Goal: Task Accomplishment & Management: Manage account settings

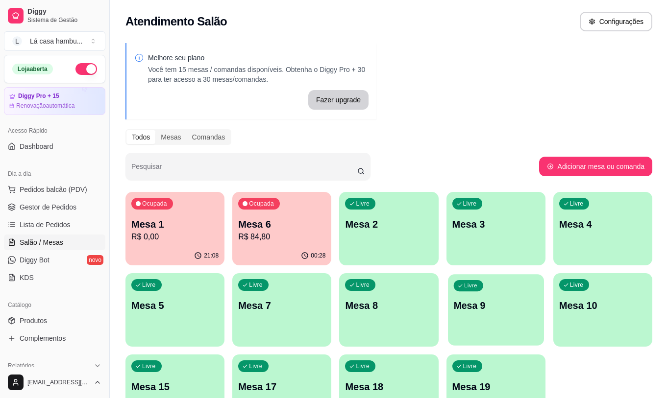
click at [494, 315] on div "Livre Mesa 9" at bounding box center [496, 304] width 96 height 60
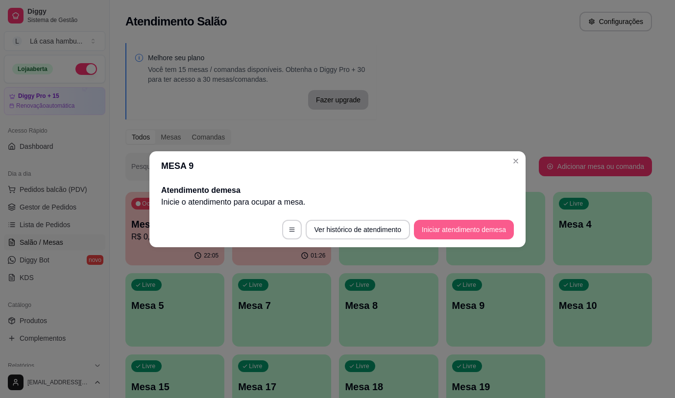
click at [467, 228] on button "Iniciar atendimento de mesa" at bounding box center [464, 230] width 100 height 20
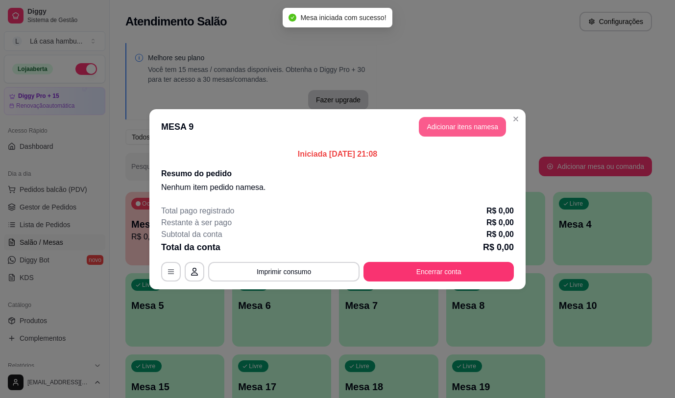
click at [467, 126] on button "Adicionar itens na mesa" at bounding box center [462, 127] width 87 height 20
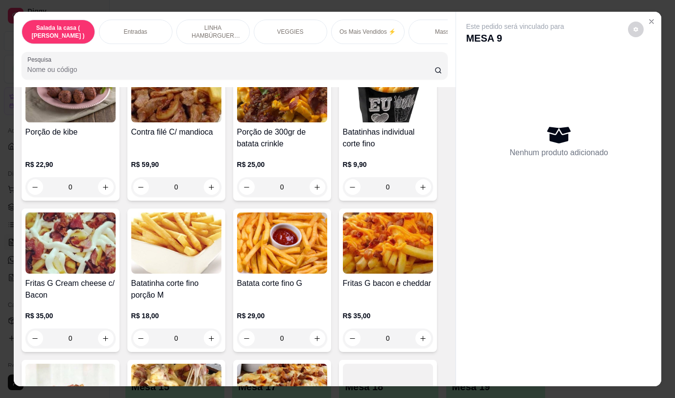
scroll to position [529, 0]
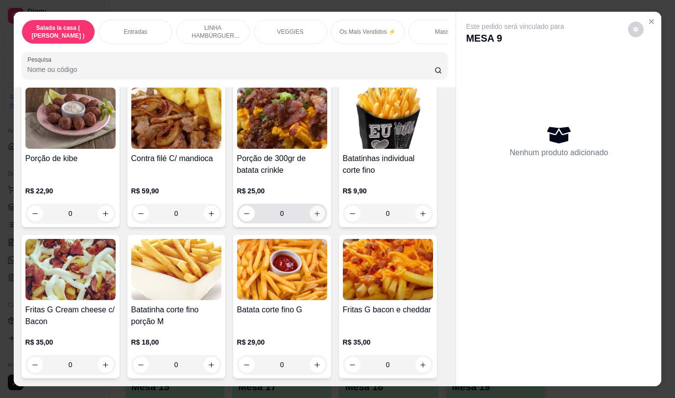
click at [315, 217] on icon "increase-product-quantity" at bounding box center [317, 213] width 5 height 5
type input "1"
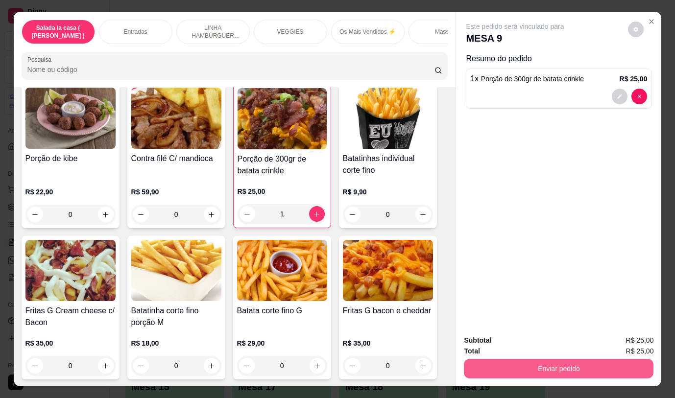
click at [499, 367] on button "Enviar pedido" at bounding box center [559, 369] width 190 height 20
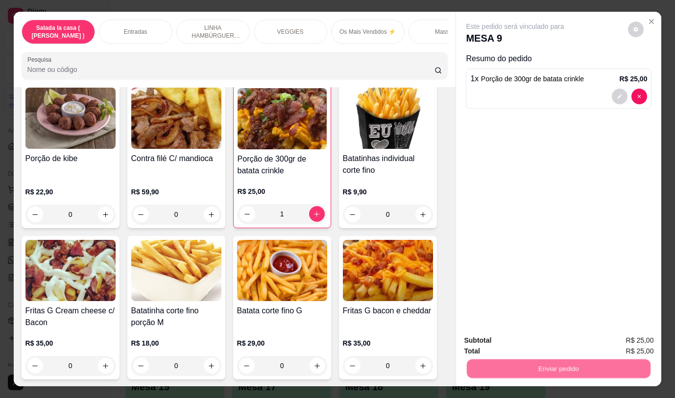
click at [498, 339] on button "Não registrar e enviar pedido" at bounding box center [527, 341] width 102 height 19
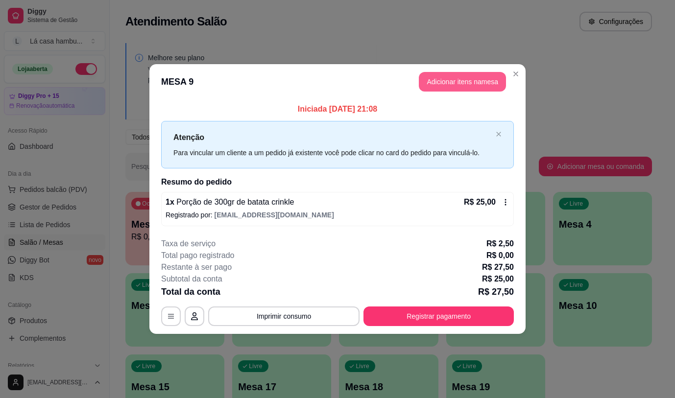
click at [471, 81] on button "Adicionar itens na mesa" at bounding box center [462, 82] width 87 height 20
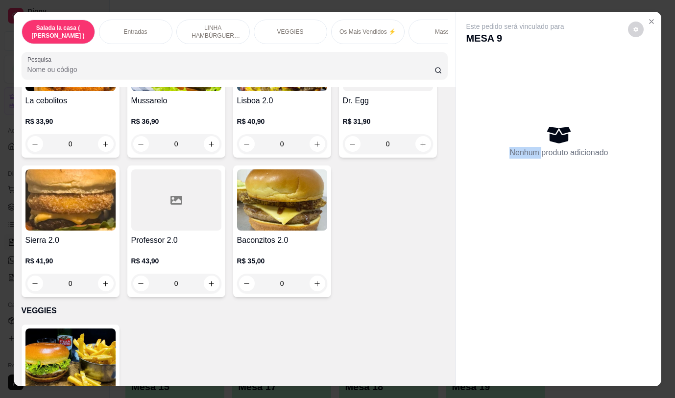
scroll to position [1176, 0]
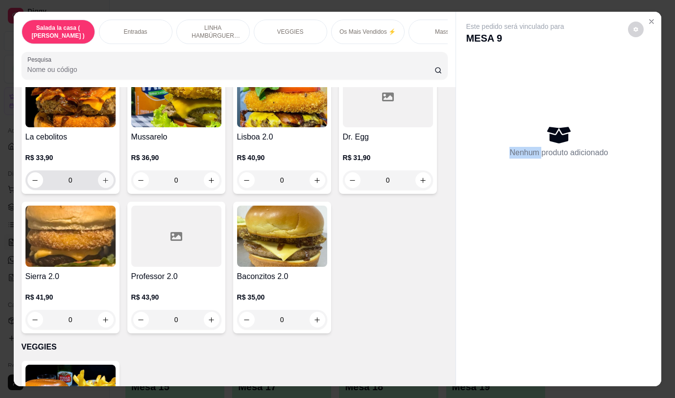
click at [102, 183] on icon "increase-product-quantity" at bounding box center [105, 180] width 7 height 7
type input "1"
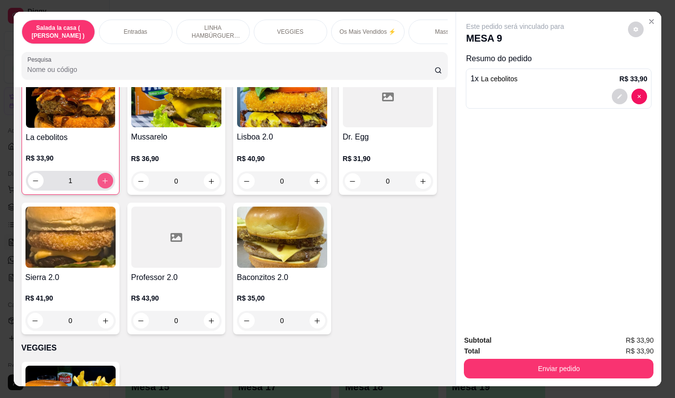
scroll to position [1176, 0]
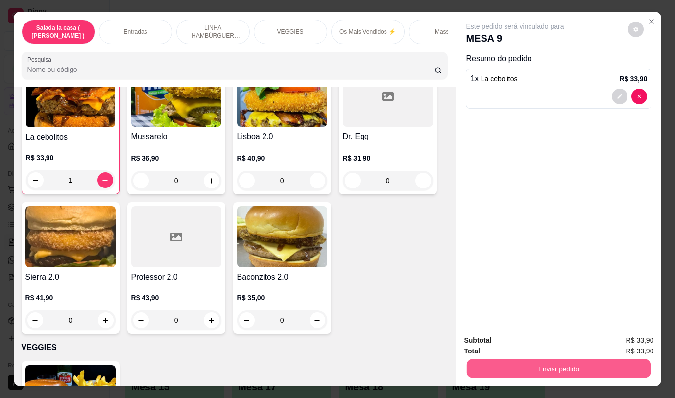
click at [487, 367] on button "Enviar pedido" at bounding box center [559, 368] width 184 height 19
click at [505, 339] on button "Não registrar e enviar pedido" at bounding box center [526, 341] width 99 height 18
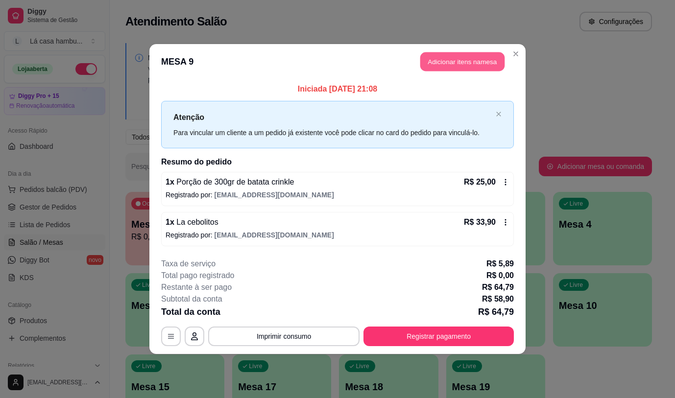
click at [470, 55] on button "Adicionar itens na mesa" at bounding box center [462, 61] width 84 height 19
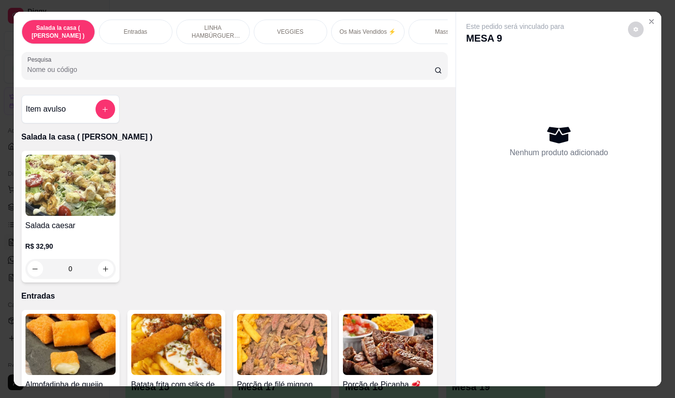
scroll to position [1214, 0]
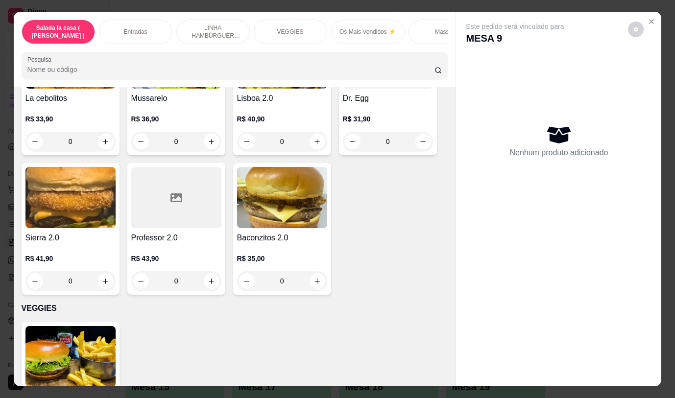
click at [444, 238] on div "Item avulso Salada la casa ( CAESAR ) Salada caesar R$ 32,90 0 Entradas Almofad…" at bounding box center [235, 236] width 442 height 299
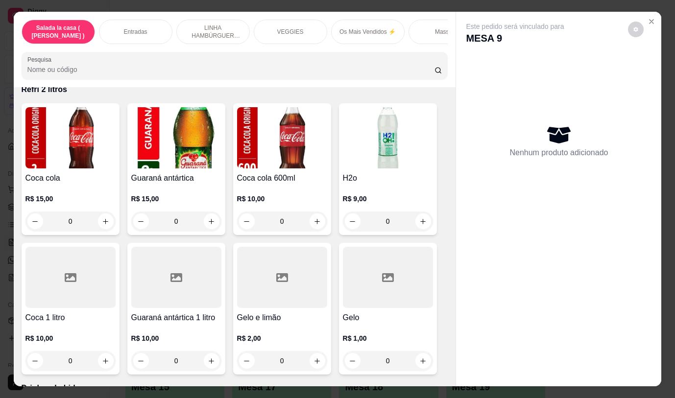
scroll to position [4659, 0]
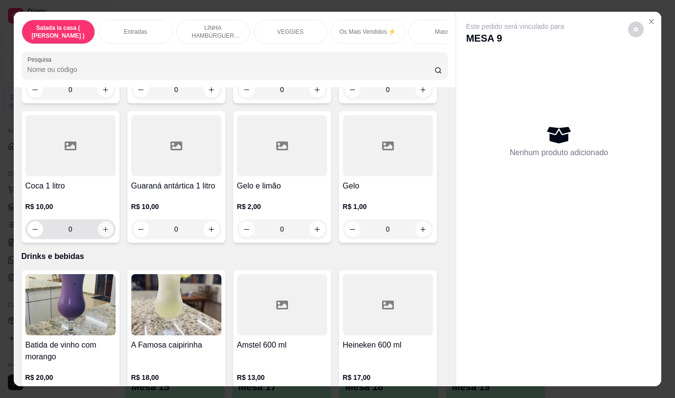
click at [104, 226] on icon "increase-product-quantity" at bounding box center [105, 229] width 7 height 7
type input "1"
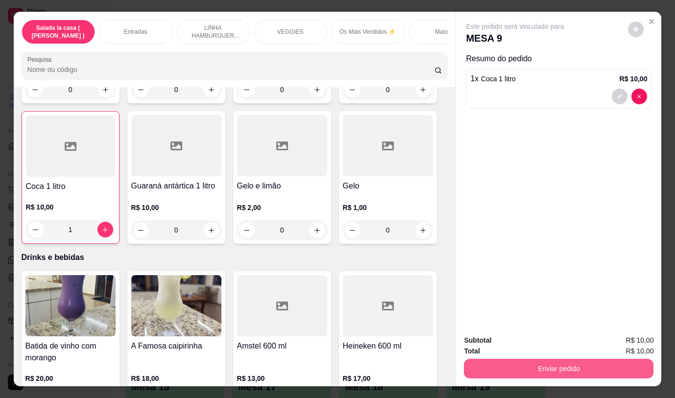
click at [543, 370] on button "Enviar pedido" at bounding box center [559, 369] width 190 height 20
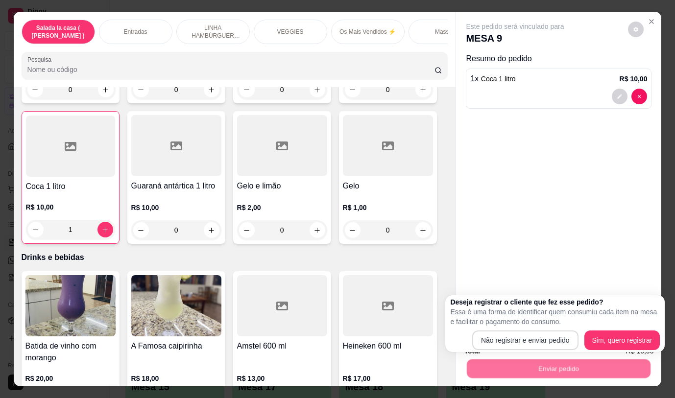
click at [492, 330] on div "Deseja registrar o cliente que fez esse pedido? Essa é uma forma de identificar…" at bounding box center [555, 323] width 210 height 53
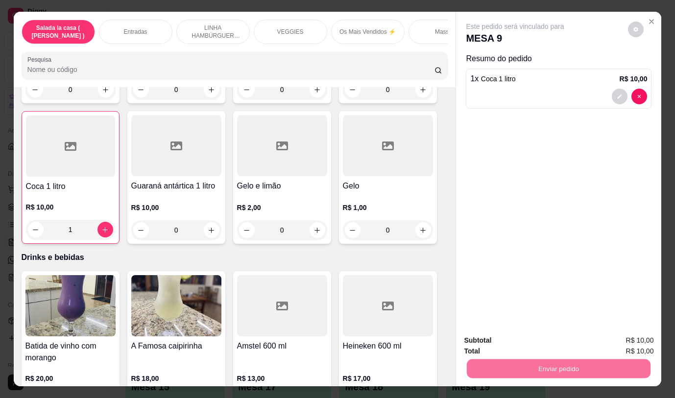
click at [497, 346] on button "Não registrar e enviar pedido" at bounding box center [527, 341] width 102 height 19
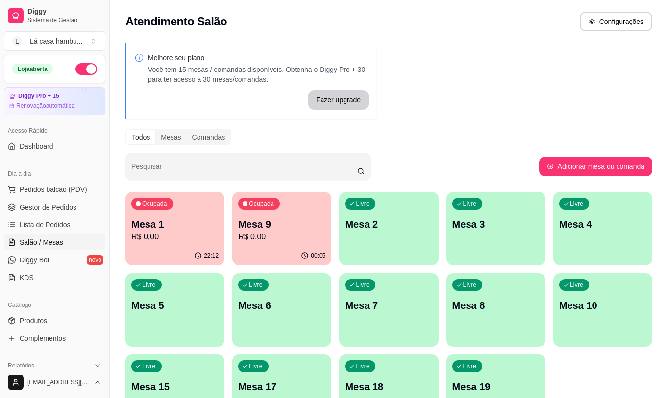
click at [154, 242] on p "R$ 0,00" at bounding box center [174, 237] width 87 height 12
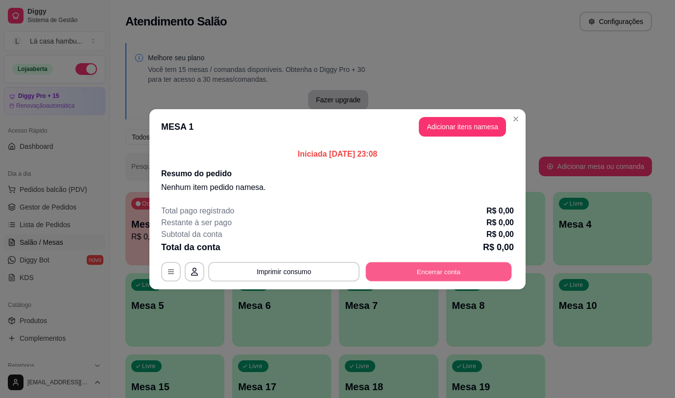
click at [424, 269] on button "Encerrar conta" at bounding box center [439, 271] width 146 height 19
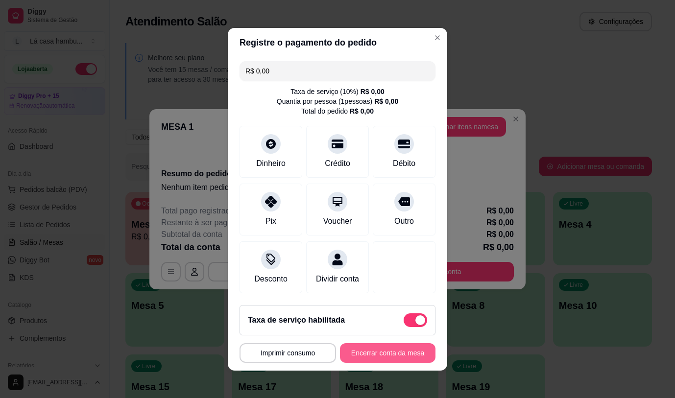
click at [406, 363] on button "Encerrar conta da mesa" at bounding box center [388, 353] width 96 height 20
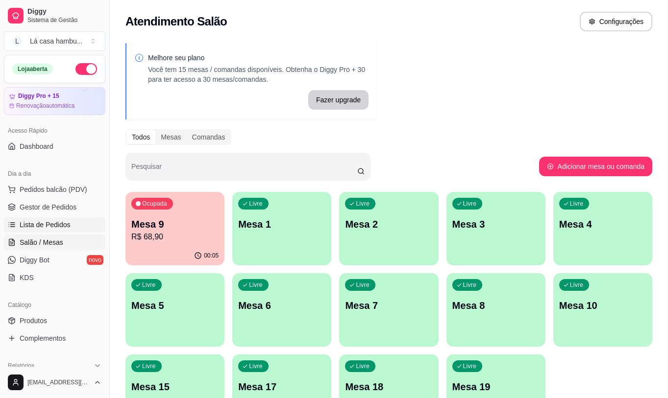
click at [60, 223] on span "Lista de Pedidos" at bounding box center [45, 225] width 51 height 10
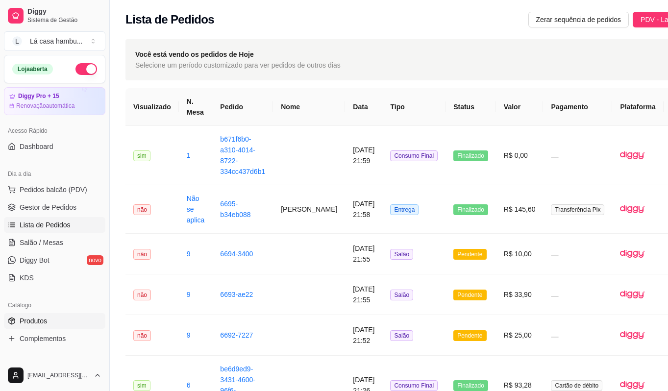
click at [31, 320] on span "Produtos" at bounding box center [33, 321] width 27 height 10
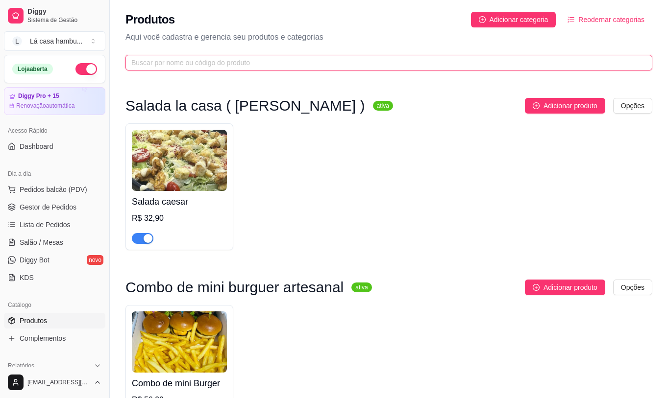
click at [257, 65] on input "text" at bounding box center [384, 62] width 507 height 11
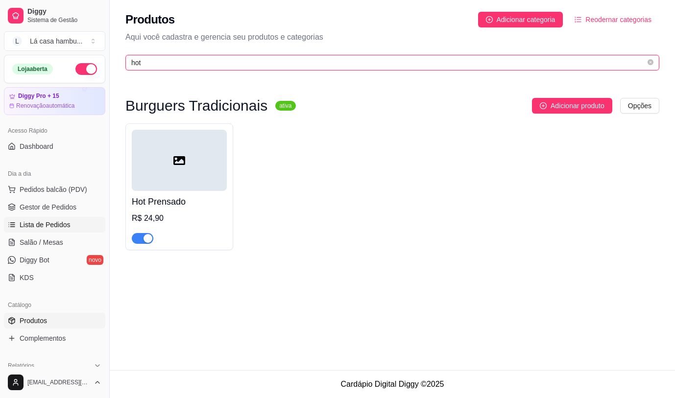
type input "hot"
click at [71, 218] on link "Lista de Pedidos" at bounding box center [54, 225] width 101 height 16
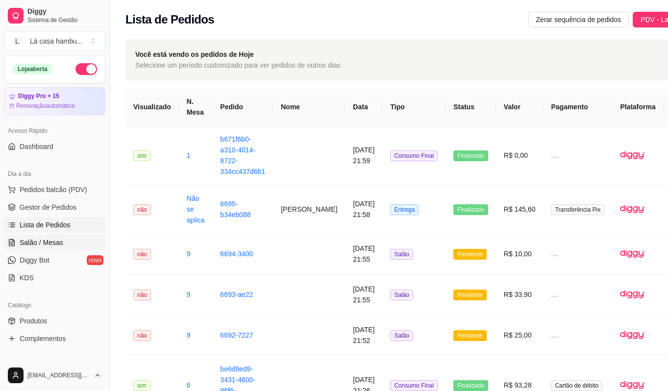
click at [54, 238] on span "Salão / Mesas" at bounding box center [42, 243] width 44 height 10
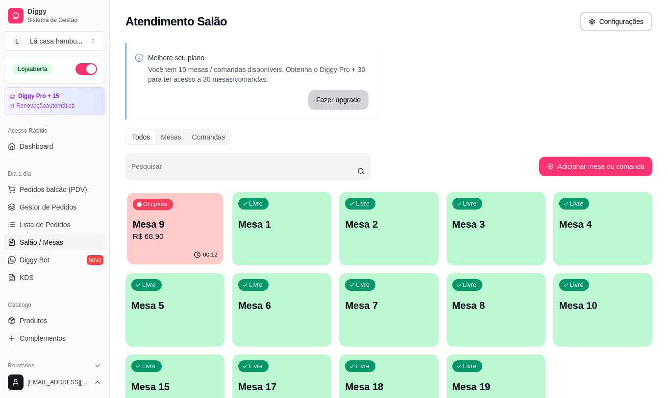
click at [151, 243] on div "Ocupada Mesa 9 R$ 68,90" at bounding box center [175, 219] width 96 height 53
click at [51, 222] on span "Lista de Pedidos" at bounding box center [45, 225] width 51 height 10
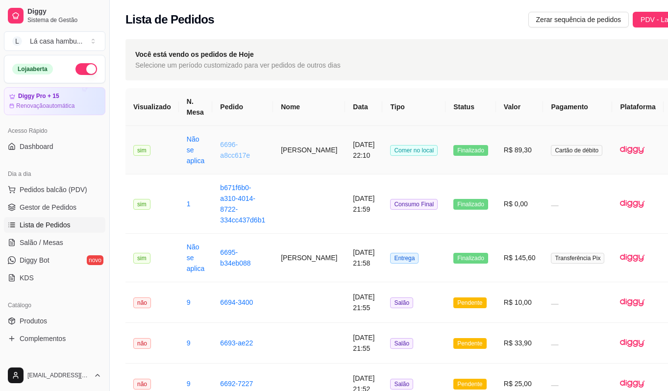
click at [220, 153] on link "6696-a8cc617e" at bounding box center [235, 150] width 30 height 19
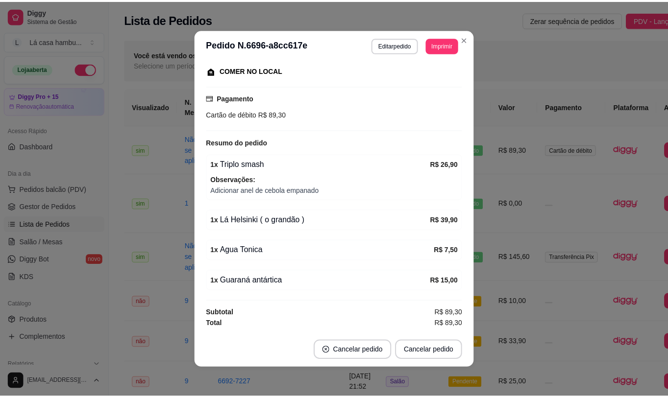
scroll to position [2, 0]
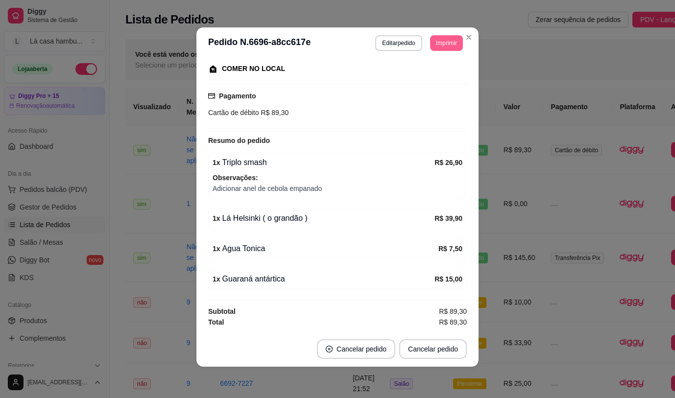
click at [437, 37] on button "Imprimir" at bounding box center [446, 43] width 33 height 16
click at [428, 78] on button "IMPRESSORA" at bounding box center [424, 77] width 69 height 15
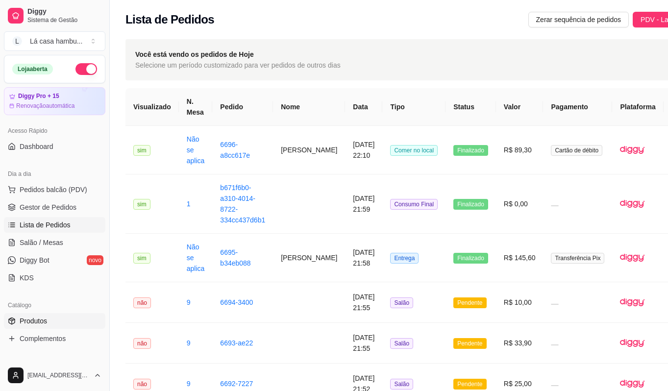
click at [61, 323] on link "Produtos" at bounding box center [54, 321] width 101 height 16
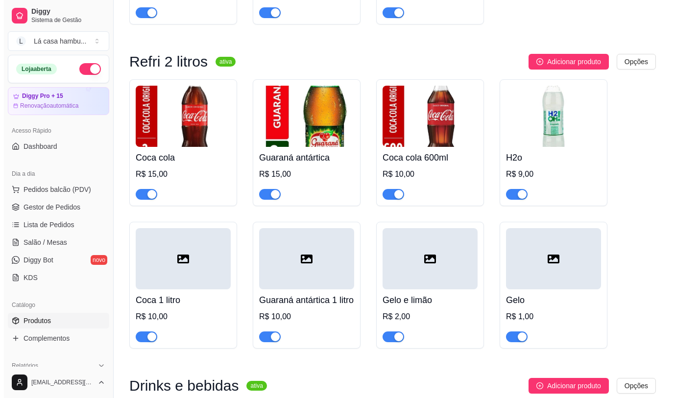
scroll to position [5095, 0]
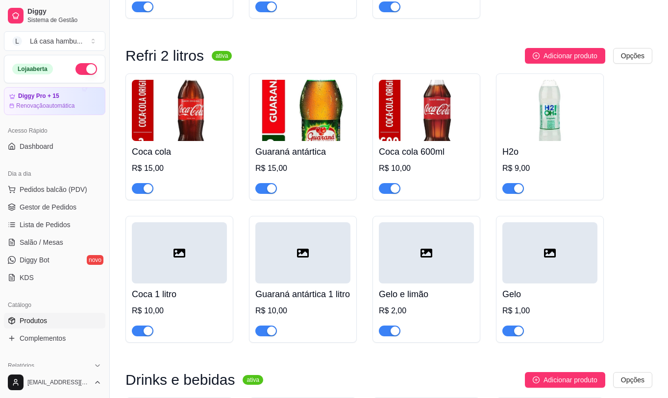
click at [317, 129] on img at bounding box center [302, 110] width 95 height 61
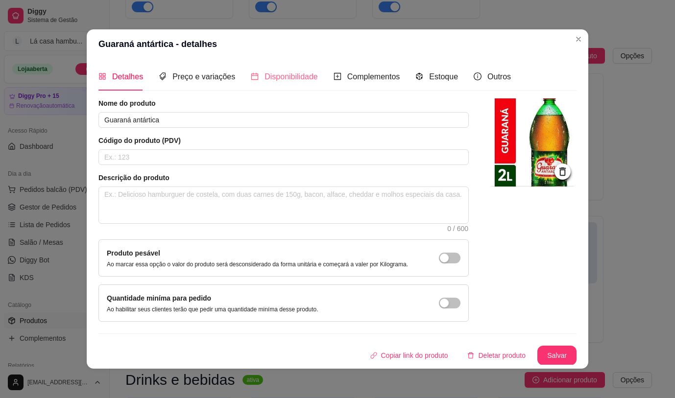
click at [275, 69] on div "Disponibilidade" at bounding box center [284, 77] width 67 height 28
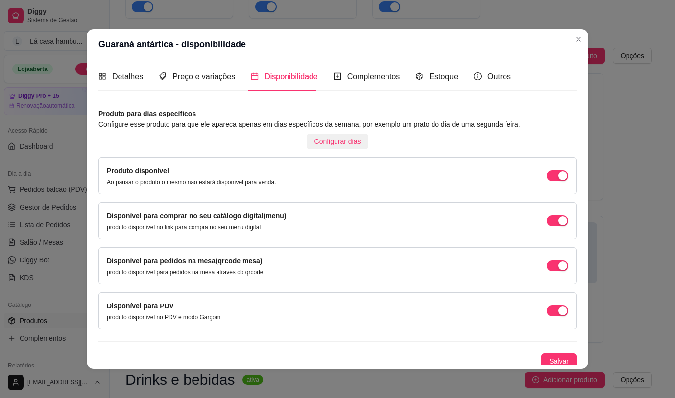
scroll to position [4, 0]
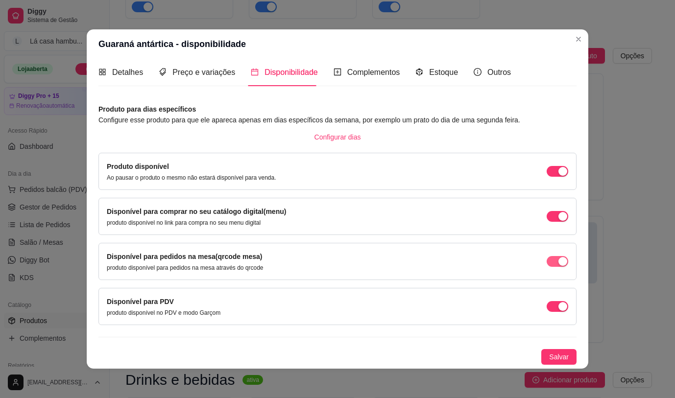
click at [558, 176] on div "button" at bounding box center [562, 171] width 9 height 9
click at [552, 352] on span "Salvar" at bounding box center [559, 357] width 20 height 11
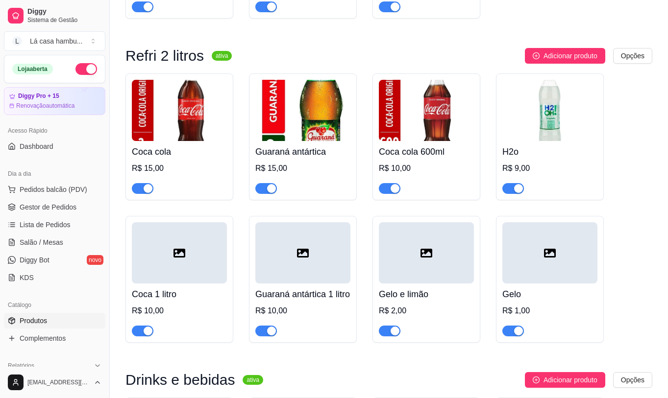
click at [163, 145] on div "Coca cola R$ 15,00" at bounding box center [179, 167] width 95 height 53
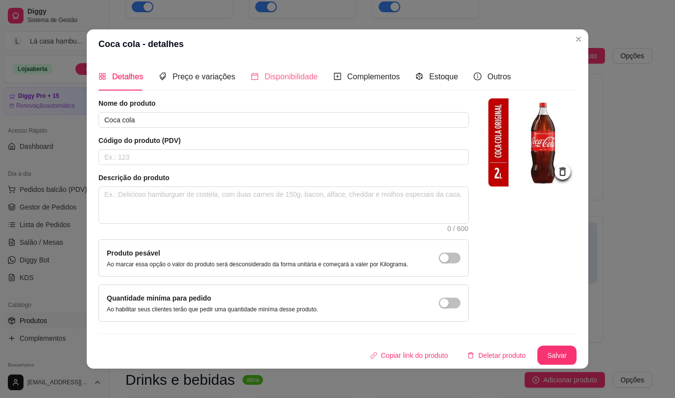
drag, startPoint x: 307, startPoint y: 66, endPoint x: 303, endPoint y: 71, distance: 5.6
click at [305, 69] on div "Disponibilidade" at bounding box center [284, 77] width 67 height 28
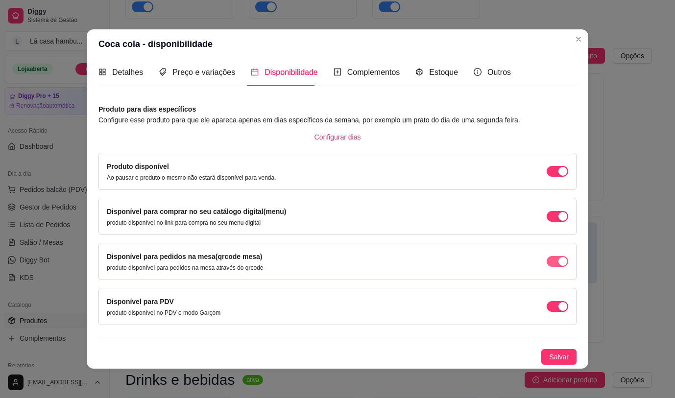
click at [558, 176] on div "button" at bounding box center [562, 171] width 9 height 9
click at [541, 353] on button "Salvar" at bounding box center [558, 357] width 35 height 16
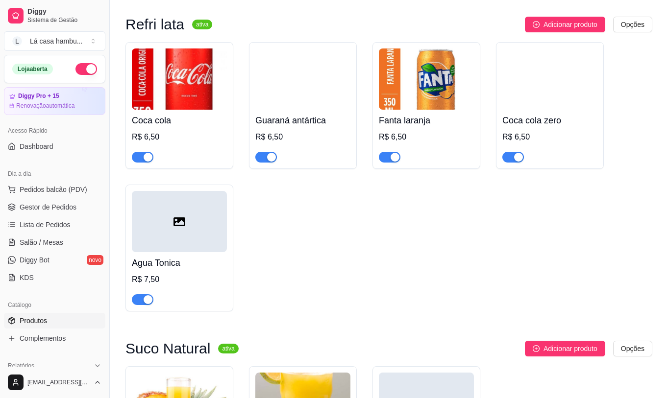
scroll to position [4507, 0]
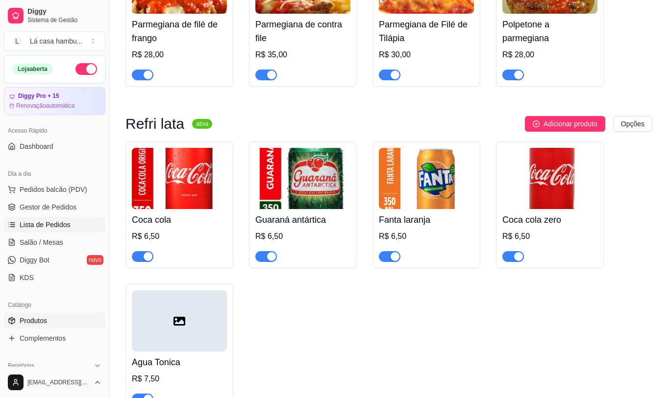
click at [66, 227] on span "Lista de Pedidos" at bounding box center [45, 225] width 51 height 10
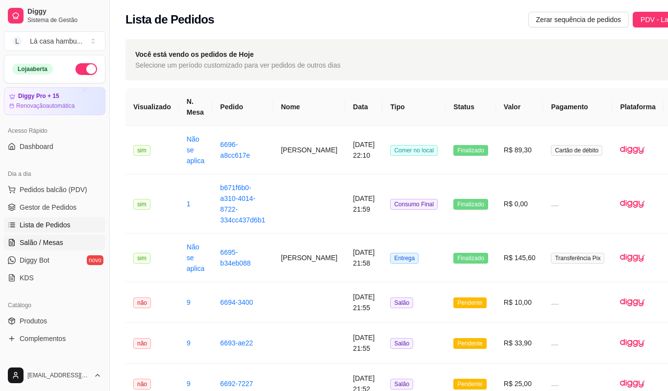
drag, startPoint x: 35, startPoint y: 244, endPoint x: 46, endPoint y: 240, distance: 12.1
click at [35, 243] on span "Salão / Mesas" at bounding box center [42, 243] width 44 height 10
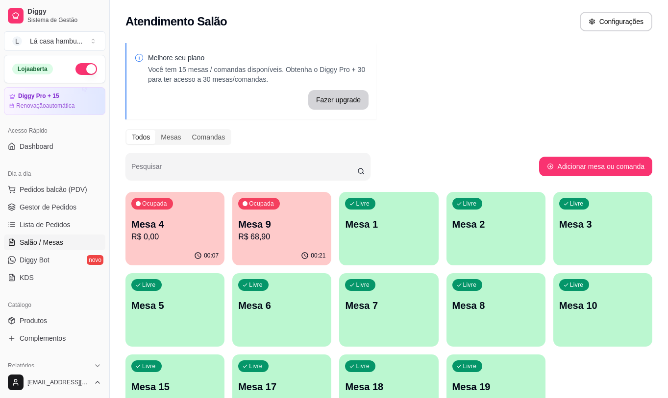
click at [150, 223] on p "Mesa 4" at bounding box center [174, 225] width 87 height 14
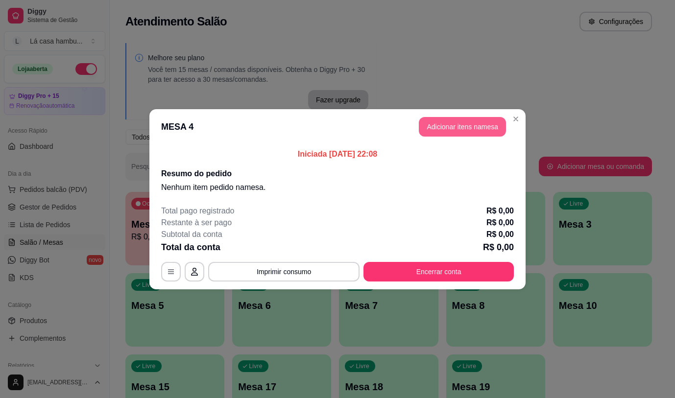
click at [442, 128] on button "Adicionar itens na mesa" at bounding box center [462, 127] width 87 height 20
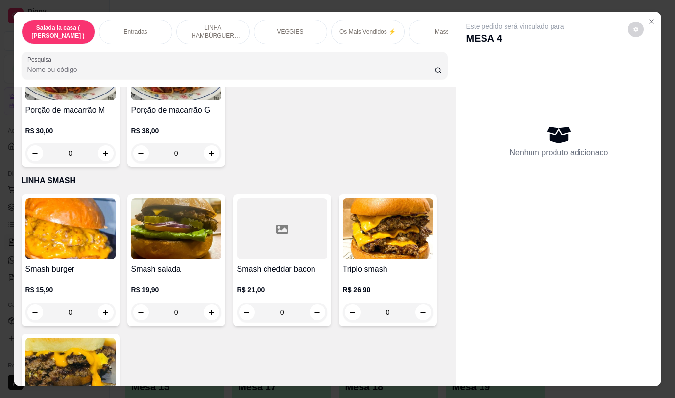
scroll to position [2645, 0]
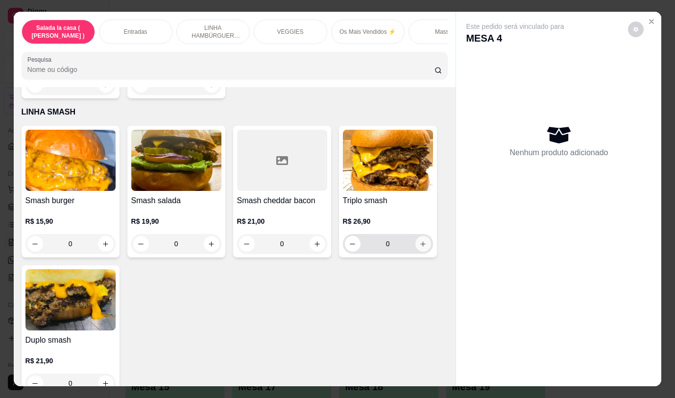
click at [421, 236] on button "increase-product-quantity" at bounding box center [423, 244] width 16 height 16
type input "2"
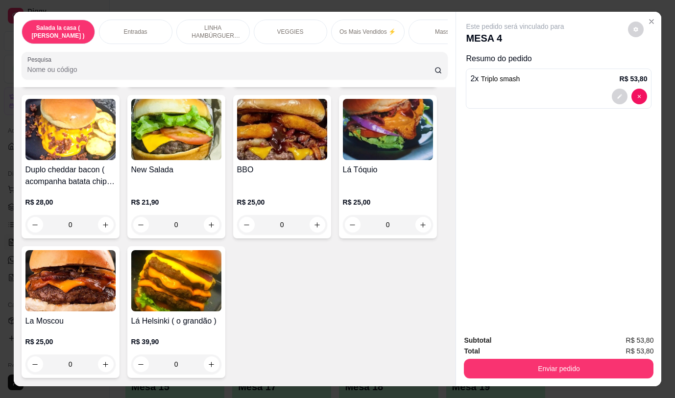
scroll to position [2205, 0]
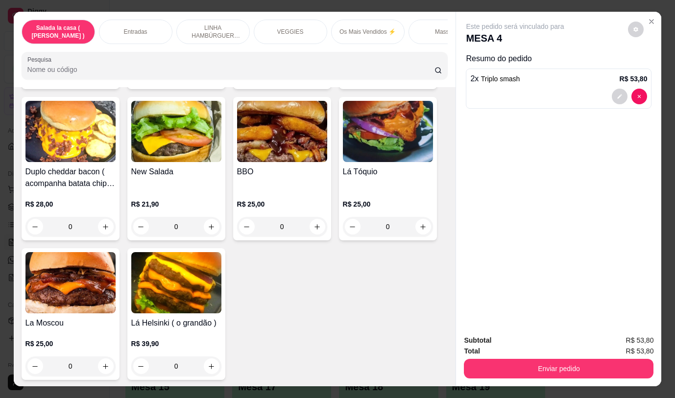
click at [209, 360] on div "0" at bounding box center [176, 367] width 90 height 20
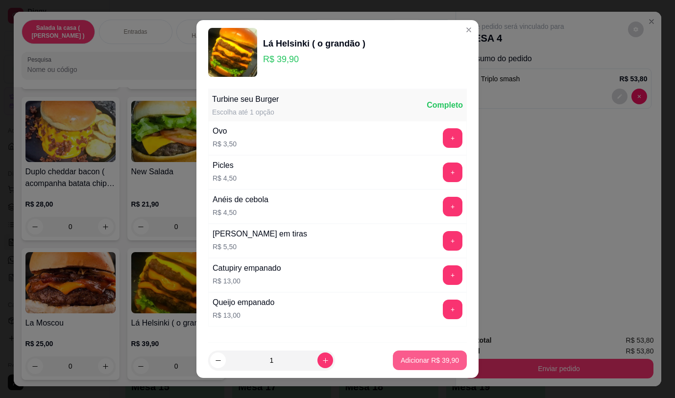
click at [406, 359] on p "Adicionar R$ 39,90" at bounding box center [430, 361] width 58 height 10
type input "1"
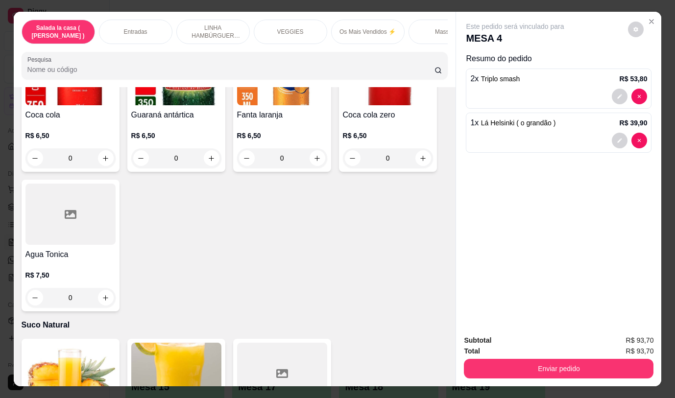
scroll to position [4164, 0]
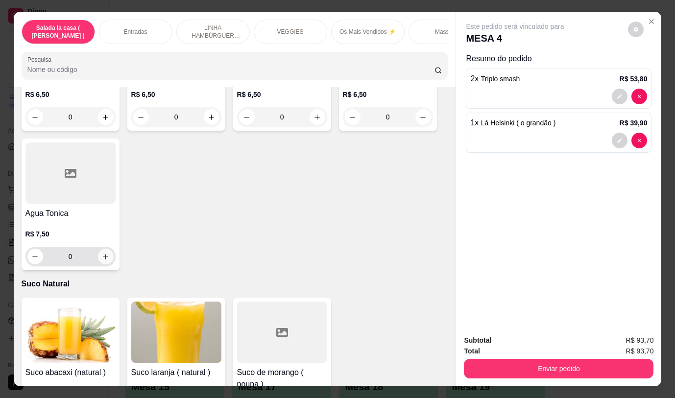
click at [106, 251] on button "increase-product-quantity" at bounding box center [106, 257] width 16 height 16
type input "1"
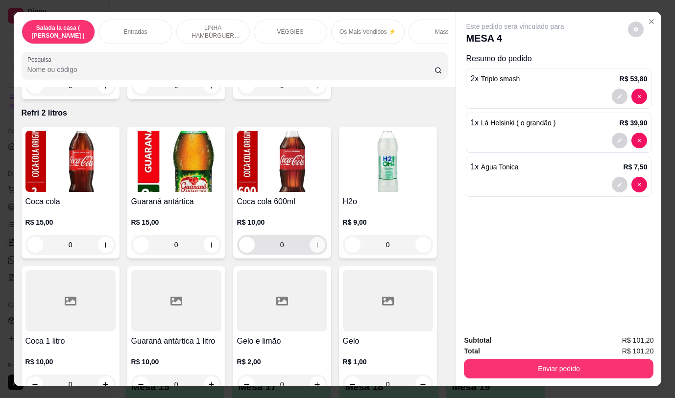
scroll to position [4556, 0]
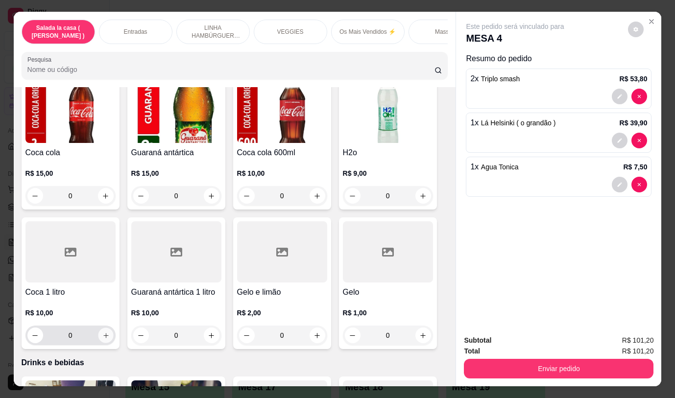
click at [102, 332] on icon "increase-product-quantity" at bounding box center [105, 335] width 7 height 7
type input "1"
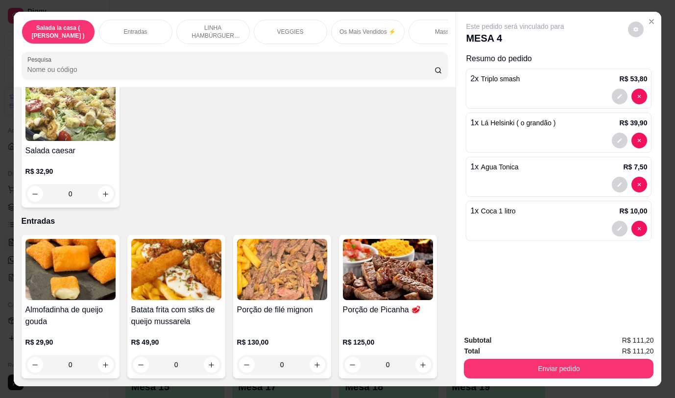
scroll to position [0, 0]
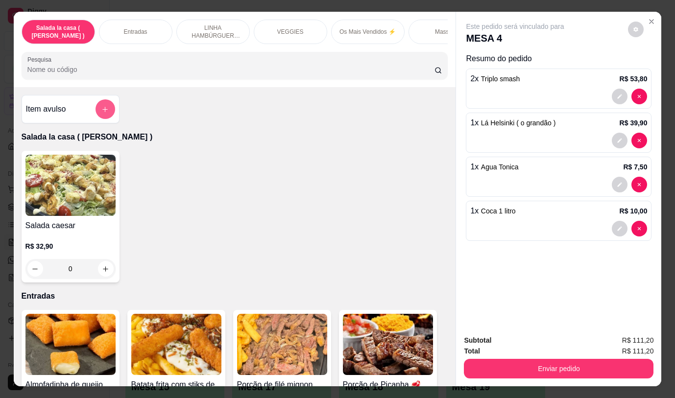
click at [105, 108] on button "add-separate-item" at bounding box center [106, 109] width 20 height 20
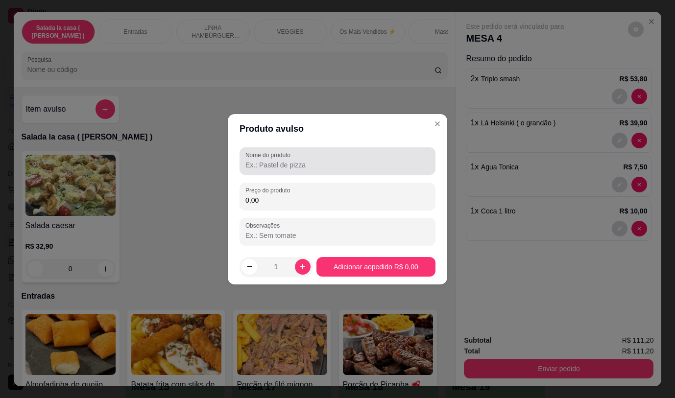
click at [304, 159] on div at bounding box center [337, 161] width 184 height 20
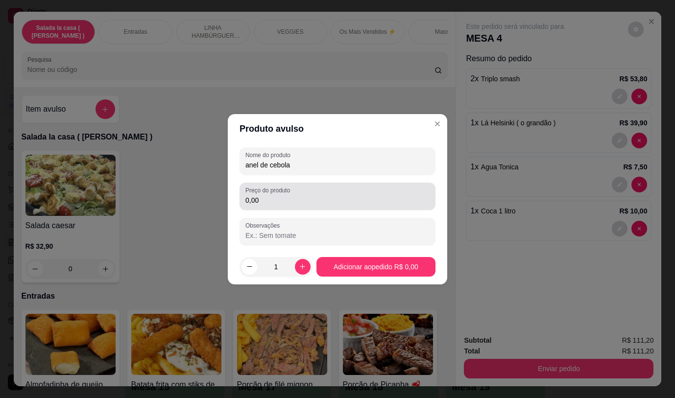
type input "anel de cebola"
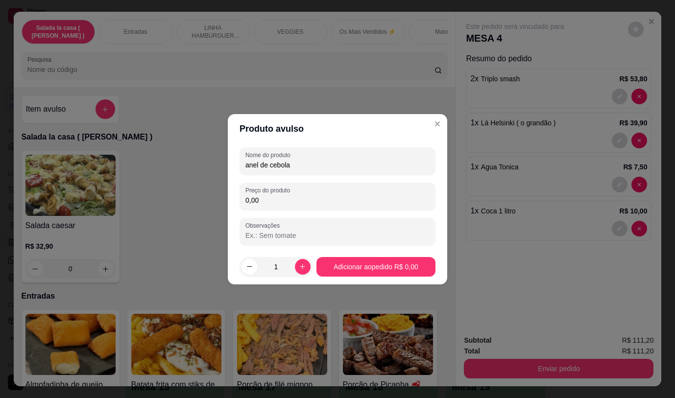
click at [384, 205] on div "0,00" at bounding box center [337, 197] width 184 height 20
type input "5,00"
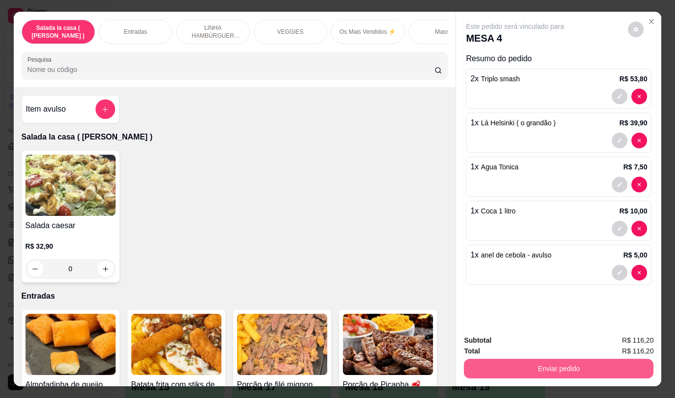
click at [560, 362] on button "Enviar pedido" at bounding box center [559, 369] width 190 height 20
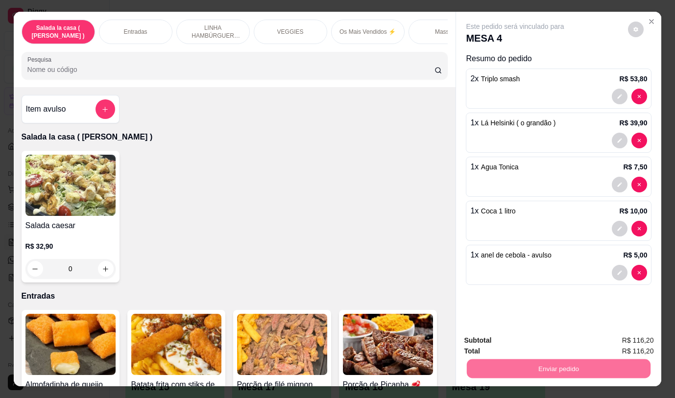
click at [494, 340] on button "Não registrar e enviar pedido" at bounding box center [527, 341] width 102 height 19
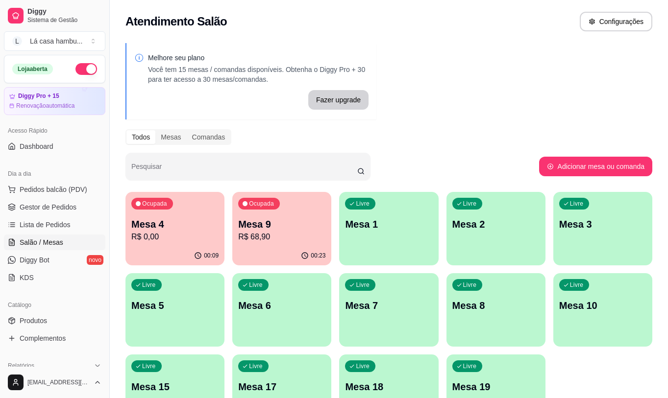
click at [284, 223] on p "Mesa 9" at bounding box center [281, 225] width 87 height 14
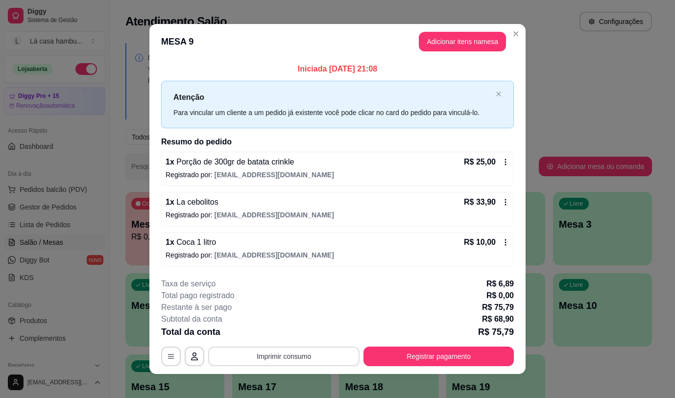
click at [277, 352] on button "Imprimir consumo" at bounding box center [283, 357] width 151 height 20
click at [275, 332] on button "IMPRESSORA" at bounding box center [283, 334] width 71 height 16
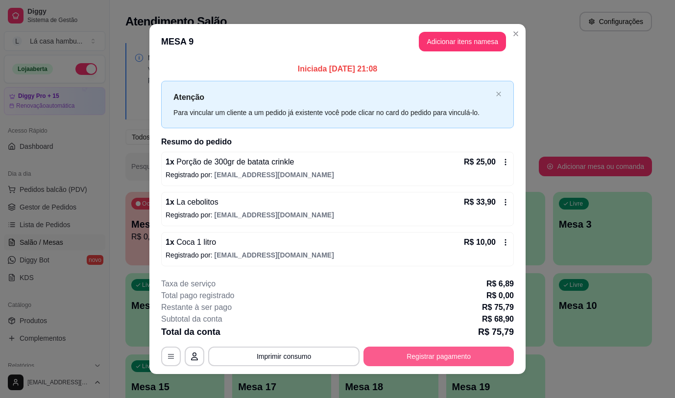
click at [416, 354] on button "Registrar pagamento" at bounding box center [439, 357] width 150 height 20
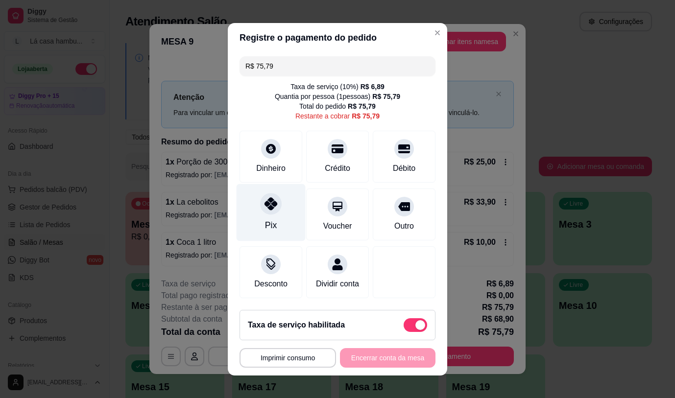
click at [273, 216] on div "Pix" at bounding box center [271, 212] width 69 height 57
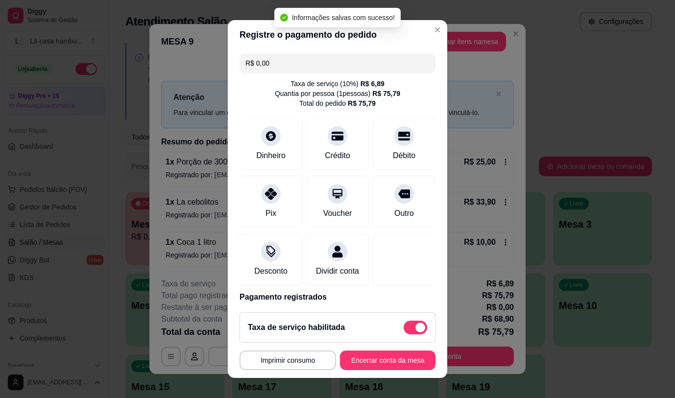
type input "R$ 0,00"
click at [400, 362] on button "Encerrar conta da mesa" at bounding box center [388, 361] width 96 height 20
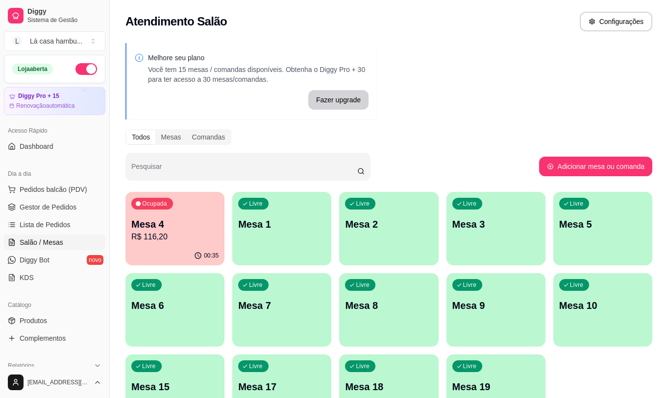
click at [155, 248] on div "00:35" at bounding box center [174, 255] width 99 height 19
click at [59, 223] on span "Lista de Pedidos" at bounding box center [45, 225] width 51 height 10
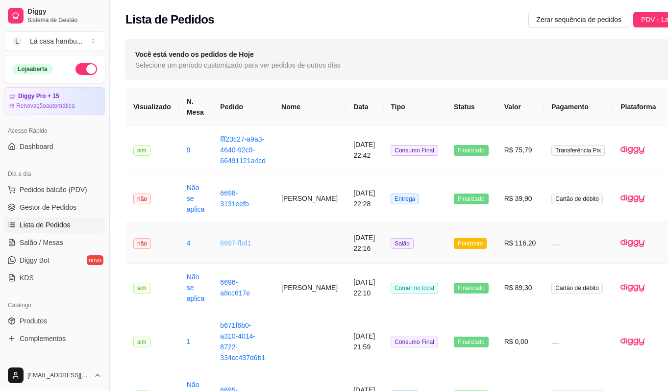
click at [231, 247] on link "6697-fbd1" at bounding box center [235, 243] width 31 height 8
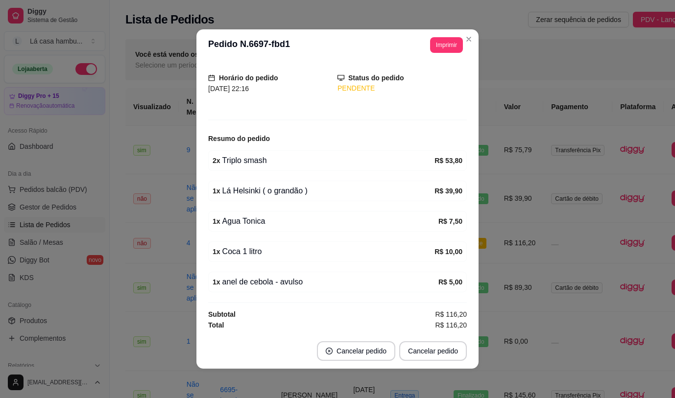
scroll to position [57, 0]
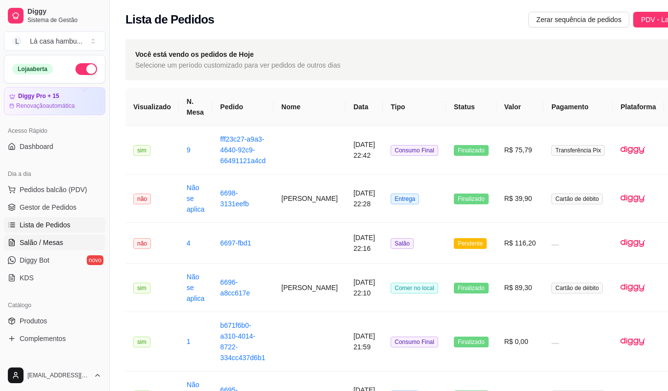
click at [43, 245] on span "Salão / Mesas" at bounding box center [42, 243] width 44 height 10
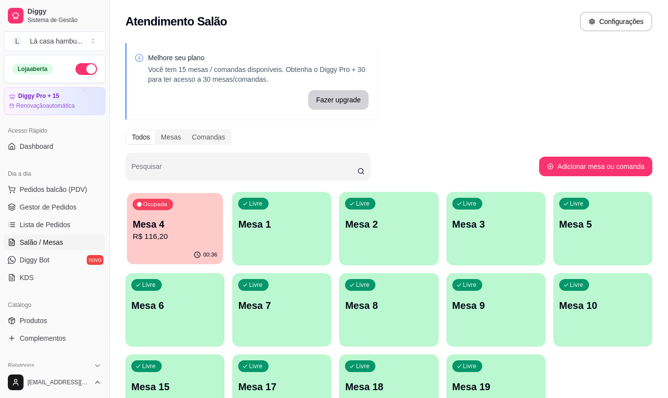
click at [174, 219] on p "Mesa 4" at bounding box center [175, 224] width 85 height 13
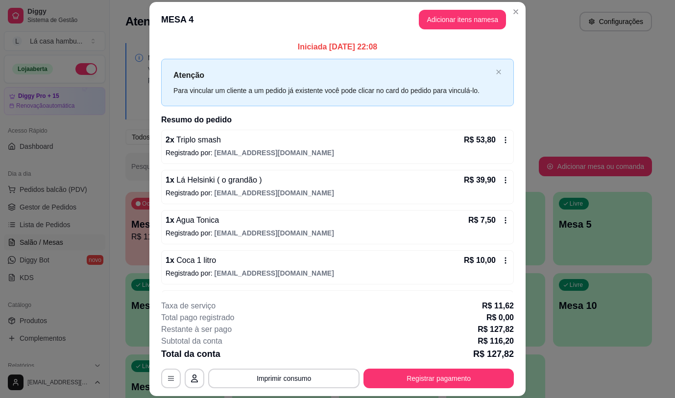
click at [315, 150] on p "Registrado por: [EMAIL_ADDRESS][DOMAIN_NAME]" at bounding box center [338, 153] width 344 height 10
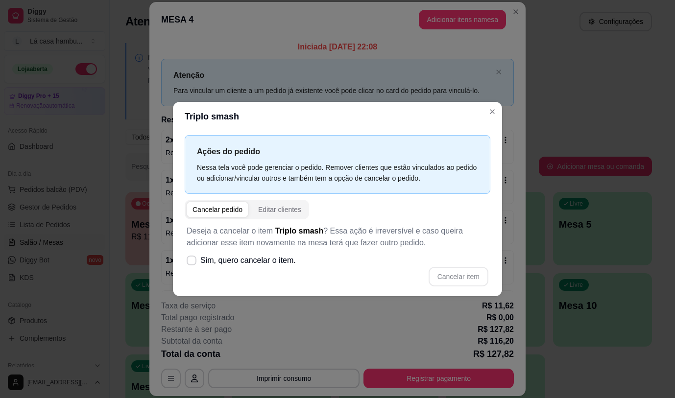
click at [217, 205] on div "Cancelar pedido" at bounding box center [218, 210] width 50 height 10
click at [191, 256] on span at bounding box center [192, 261] width 10 height 10
click at [191, 262] on input "Sim, quero cancelar o item." at bounding box center [189, 265] width 6 height 6
checkbox input "true"
click at [461, 275] on button "Cancelar item" at bounding box center [459, 277] width 60 height 20
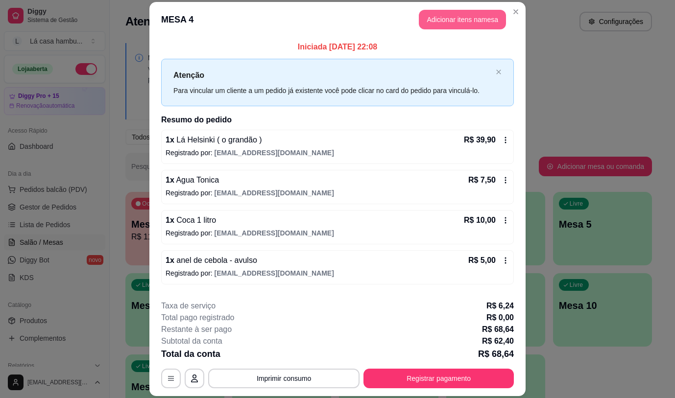
click at [435, 20] on button "Adicionar itens na mesa" at bounding box center [462, 20] width 87 height 20
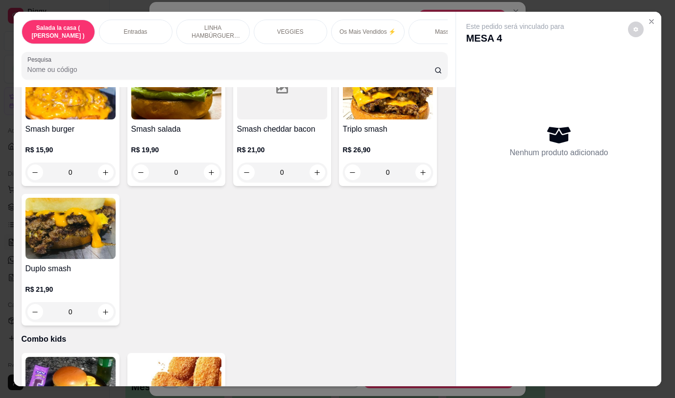
scroll to position [2742, 0]
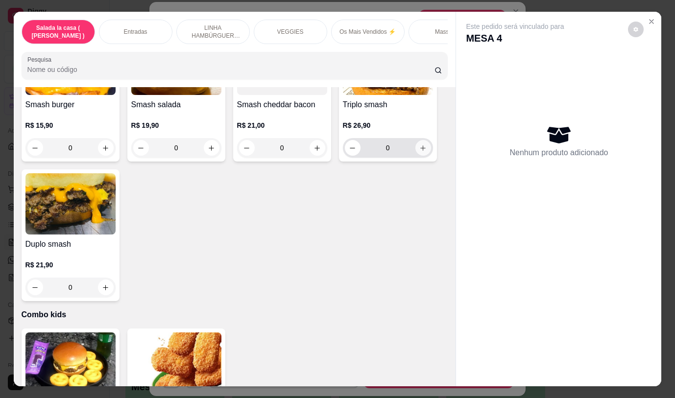
click at [419, 145] on icon "increase-product-quantity" at bounding box center [422, 148] width 7 height 7
type input "1"
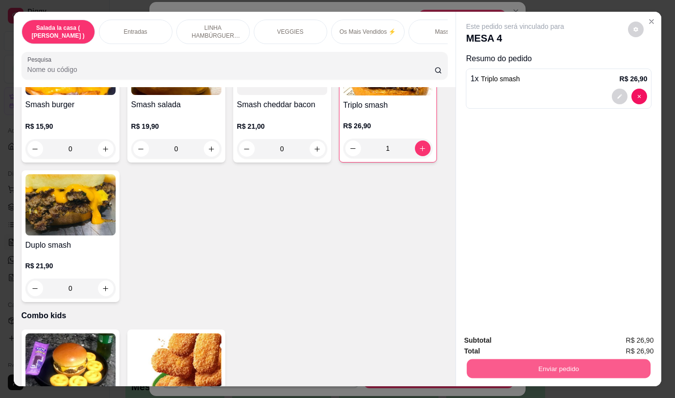
click at [549, 367] on button "Enviar pedido" at bounding box center [559, 368] width 184 height 19
click at [514, 338] on button "Não registrar e enviar pedido" at bounding box center [527, 341] width 102 height 19
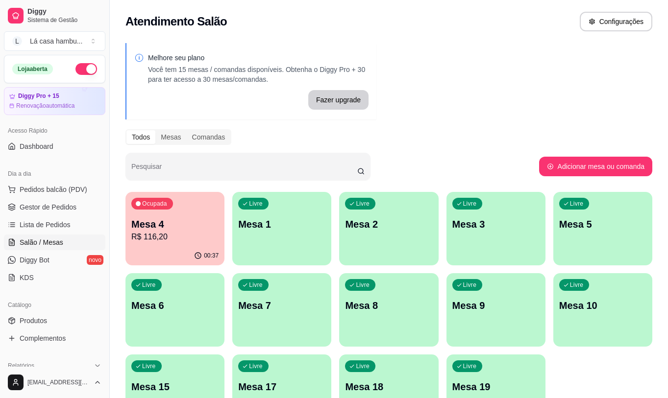
click at [186, 232] on p "R$ 116,20" at bounding box center [174, 237] width 87 height 12
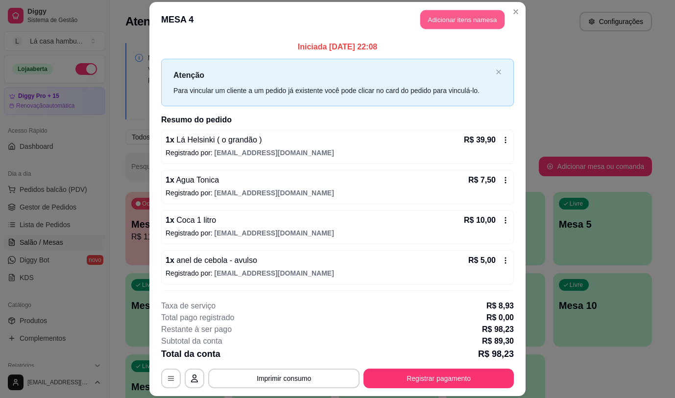
click at [471, 22] on button "Adicionar itens na mesa" at bounding box center [462, 19] width 84 height 19
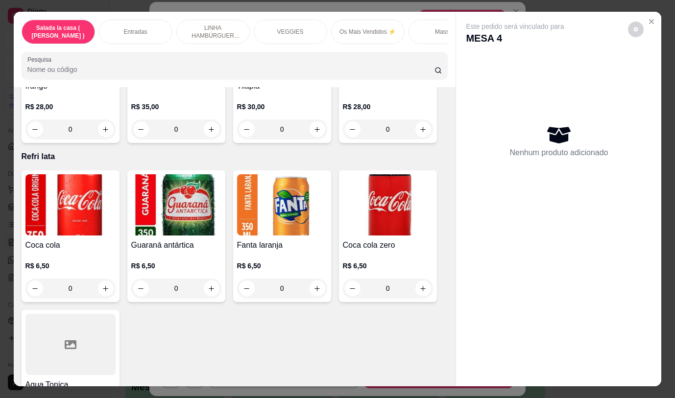
scroll to position [4208, 0]
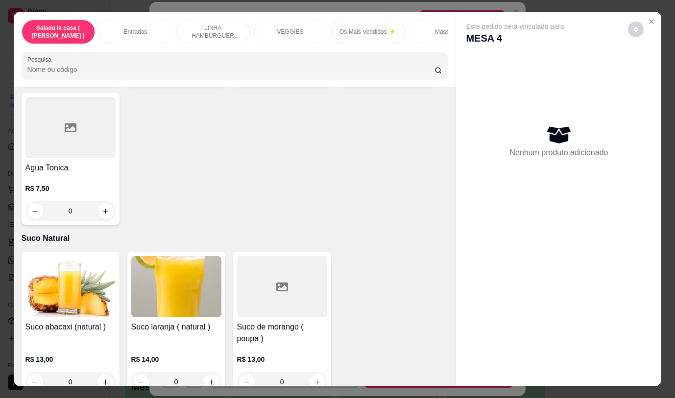
click at [462, 352] on div "Este pedido será vinculado para MESA 4 Nenhum produto adicionado" at bounding box center [558, 191] width 205 height 359
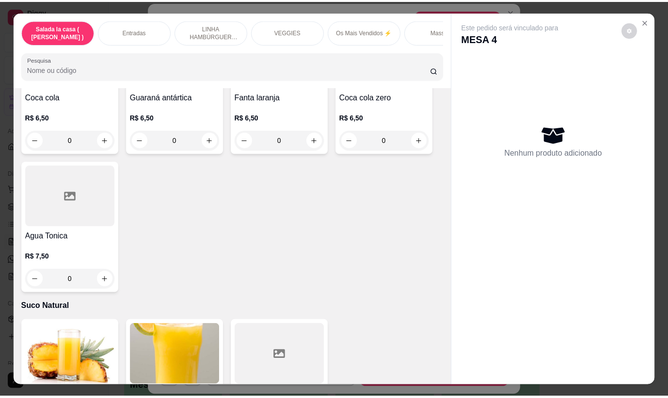
scroll to position [4061, 0]
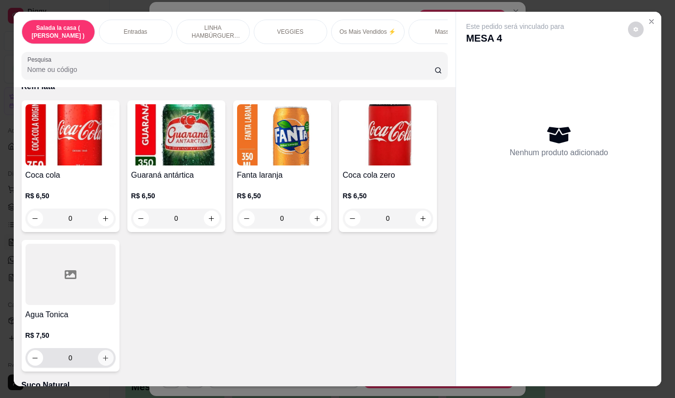
click at [104, 355] on icon "increase-product-quantity" at bounding box center [105, 358] width 7 height 7
type input "1"
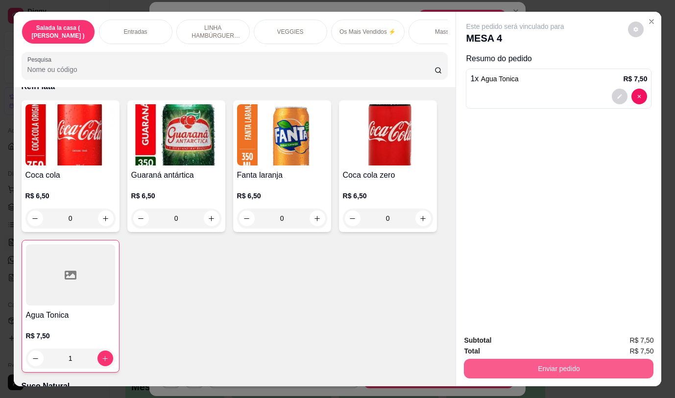
click at [511, 367] on button "Enviar pedido" at bounding box center [559, 369] width 190 height 20
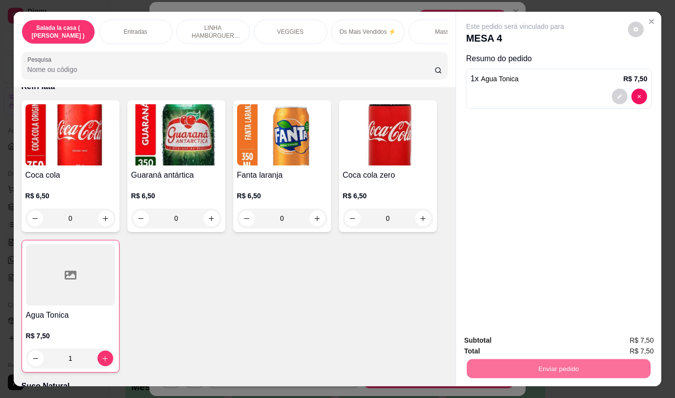
click at [504, 344] on button "Não registrar e enviar pedido" at bounding box center [527, 341] width 102 height 19
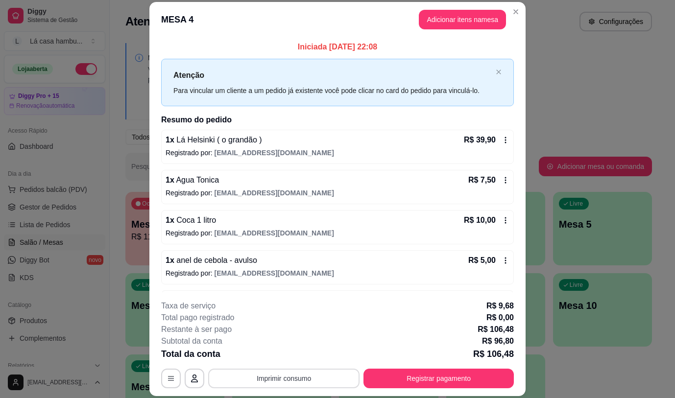
click at [314, 383] on button "Imprimir consumo" at bounding box center [283, 379] width 151 height 20
click at [297, 355] on button "IMPRESSORA" at bounding box center [283, 355] width 69 height 15
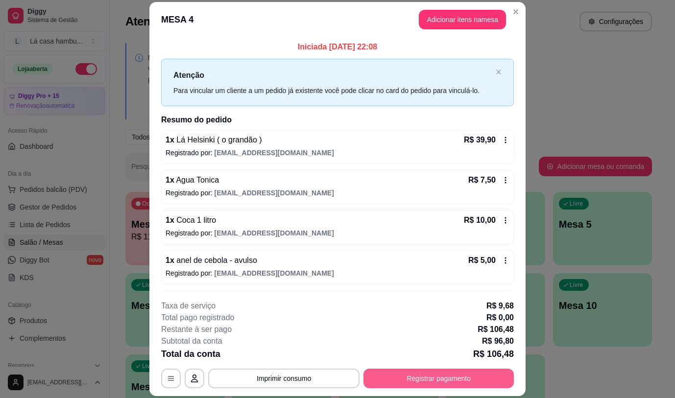
click at [492, 384] on button "Registrar pagamento" at bounding box center [439, 379] width 150 height 20
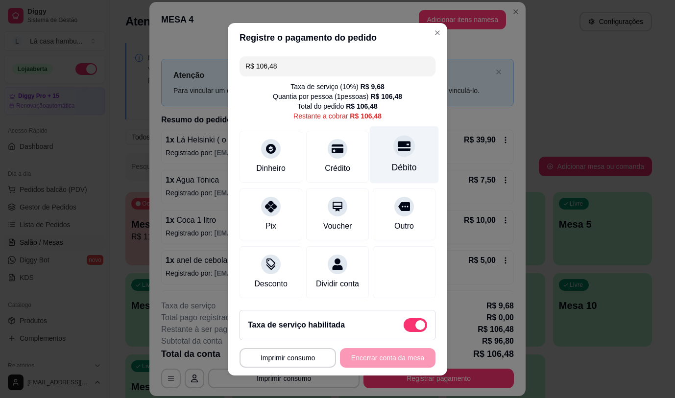
click at [373, 144] on div "Débito" at bounding box center [404, 154] width 69 height 57
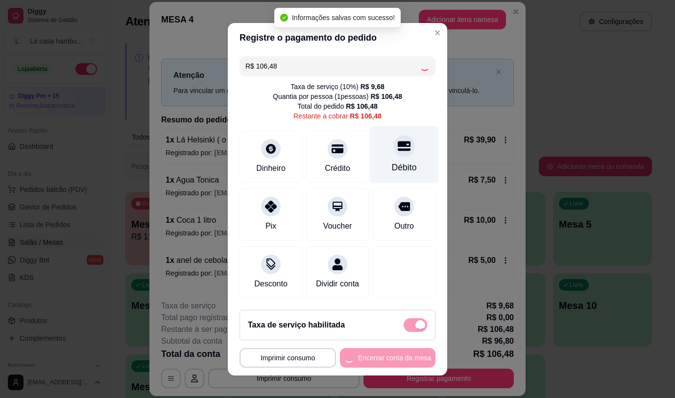
type input "R$ 0,00"
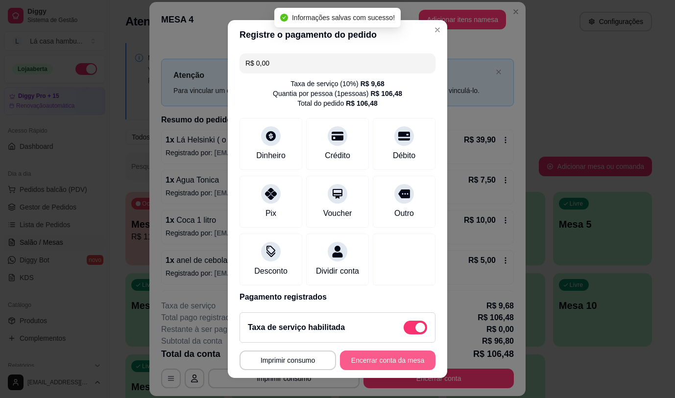
click at [370, 363] on button "Encerrar conta da mesa" at bounding box center [388, 361] width 96 height 20
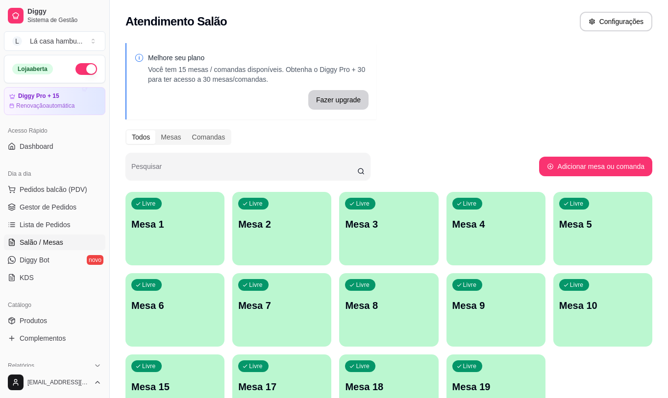
click at [510, 94] on div "Melhore seu plano Você tem 15 mesas / comandas disponíveis. Obtenha o Diggy Pro…" at bounding box center [389, 238] width 558 height 403
